Goal: Task Accomplishment & Management: Complete application form

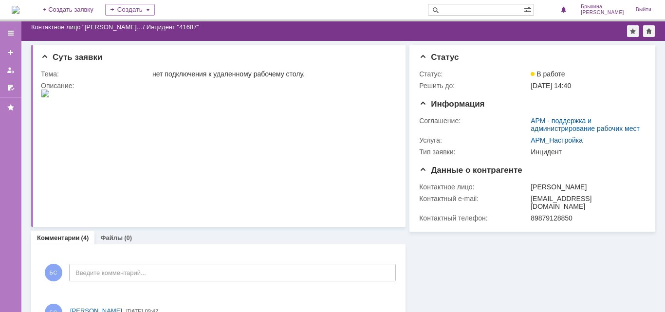
scroll to position [110, 0]
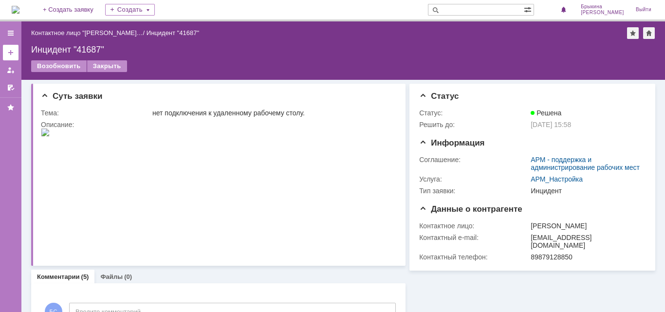
click at [5, 51] on link at bounding box center [11, 53] width 16 height 16
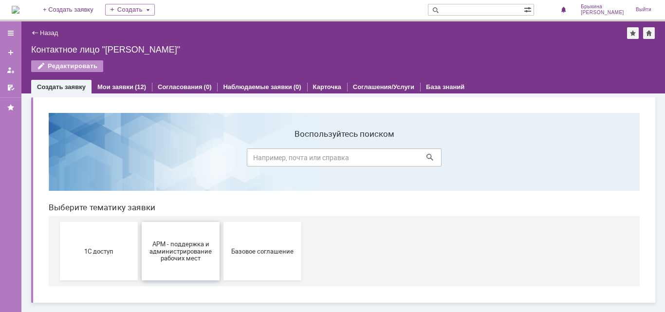
click at [177, 255] on span "АРМ - поддержка и администрирование рабочих мест" at bounding box center [180, 251] width 72 height 22
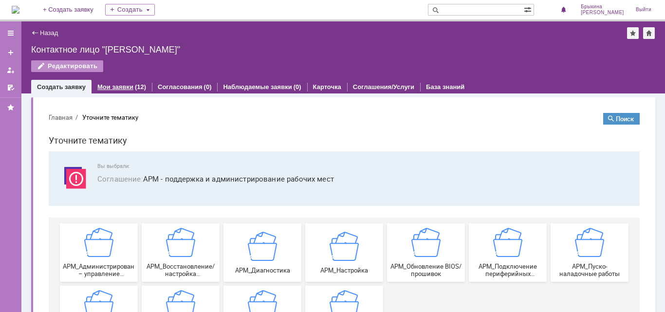
click at [129, 86] on link "Мои заявки" at bounding box center [115, 86] width 36 height 7
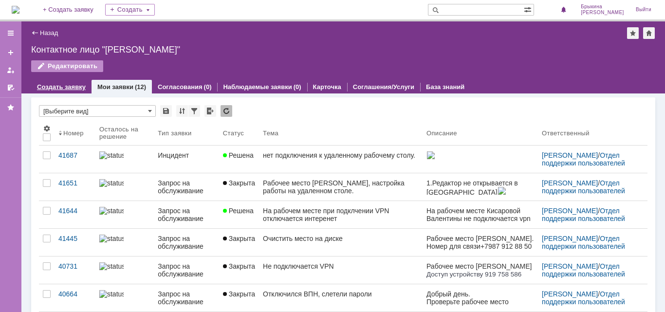
click at [64, 87] on link "Создать заявку" at bounding box center [61, 86] width 49 height 7
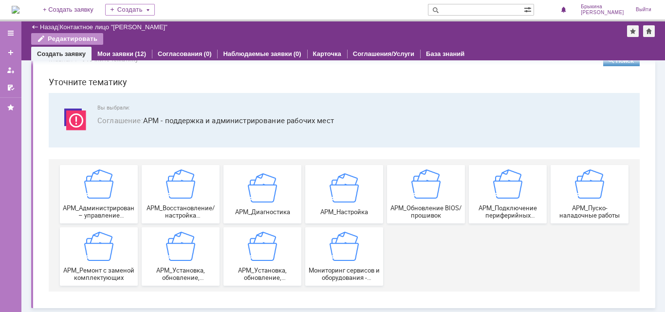
scroll to position [26, 0]
click at [248, 182] on img at bounding box center [262, 187] width 29 height 29
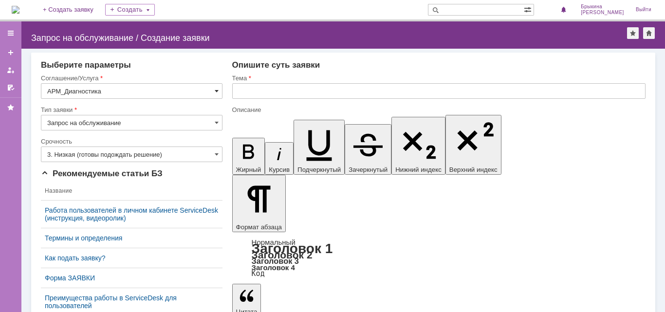
click at [215, 90] on span at bounding box center [217, 91] width 4 height 8
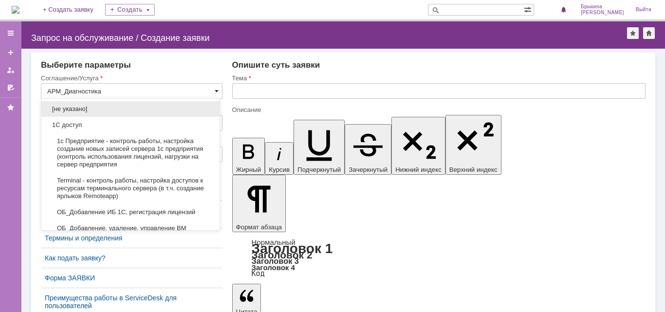
scroll to position [312, 0]
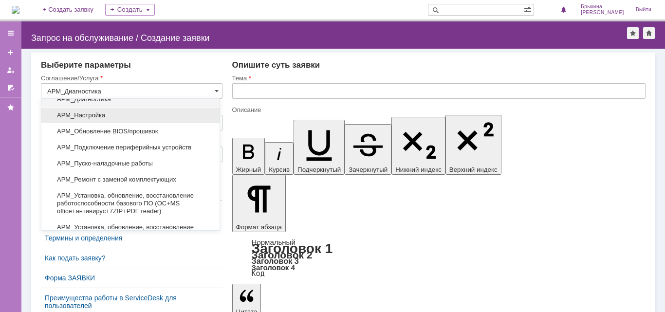
click at [200, 118] on div "АРМ_Настройка" at bounding box center [130, 116] width 178 height 16
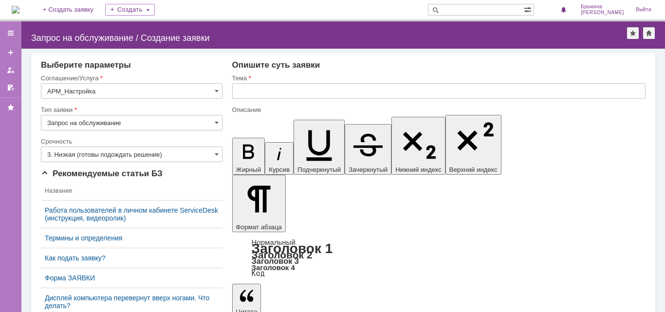
type input "АРМ_Настройка"
click at [196, 155] on input "3. Низкая (готовы подождать решение)" at bounding box center [131, 154] width 181 height 16
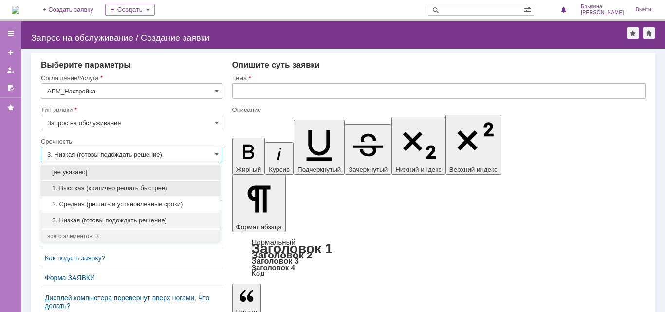
click at [137, 192] on div "1. Высокая (критично решить быстрее)" at bounding box center [130, 188] width 178 height 16
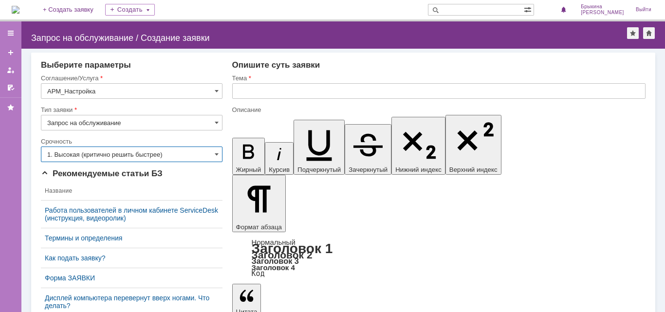
type input "1. Высокая (критично решить быстрее)"
click at [253, 94] on input "text" at bounding box center [438, 91] width 413 height 16
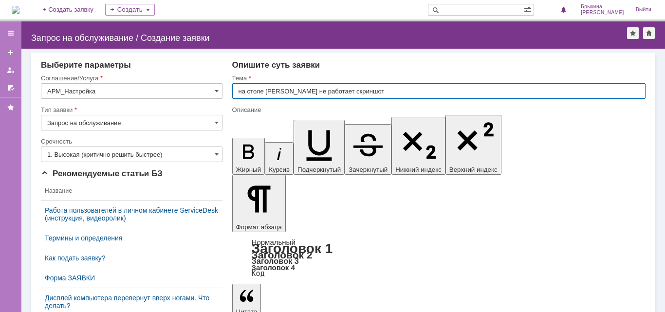
type input "на столе Макеева Дарья не работает скриншот"
drag, startPoint x: 343, startPoint y: 2661, endPoint x: 351, endPoint y: 2661, distance: 7.3
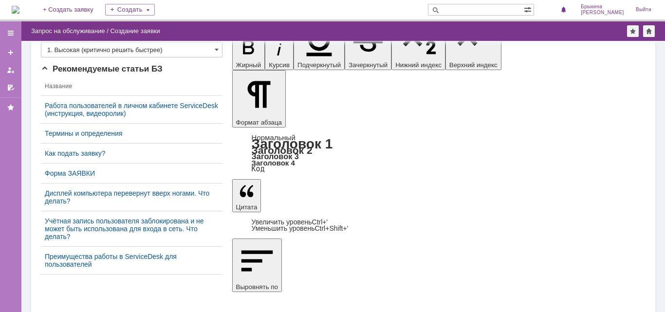
scroll to position [97, 0]
